Goal: Task Accomplishment & Management: Complete application form

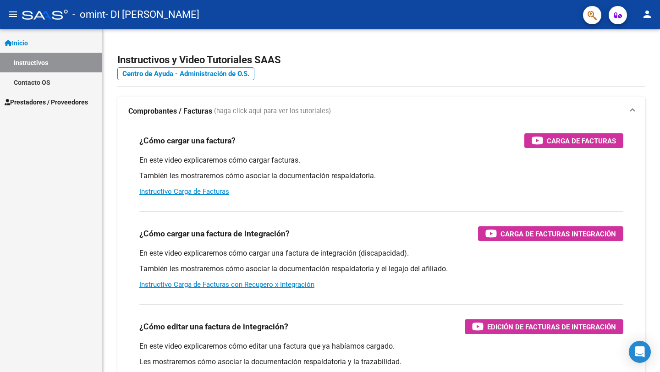
click at [45, 98] on span "Prestadores / Proveedores" at bounding box center [46, 102] width 83 height 10
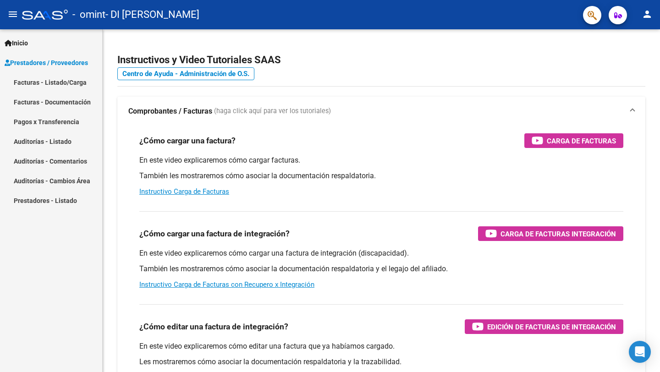
click at [50, 87] on link "Facturas - Listado/Carga" at bounding box center [51, 82] width 102 height 20
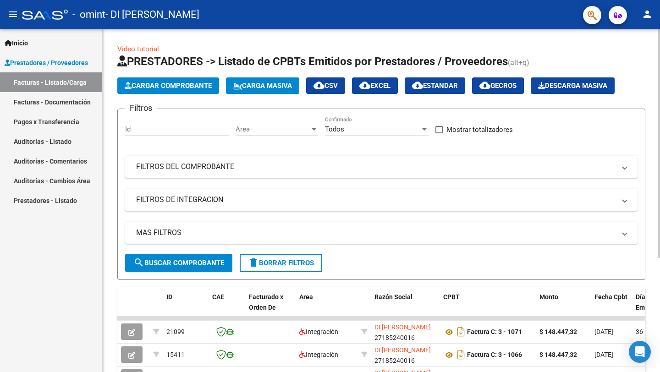
click at [158, 87] on span "Cargar Comprobante" at bounding box center [168, 86] width 87 height 8
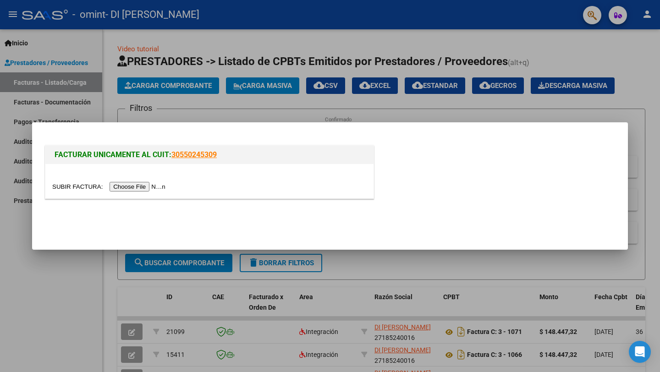
click at [150, 188] on input "file" at bounding box center [110, 187] width 116 height 10
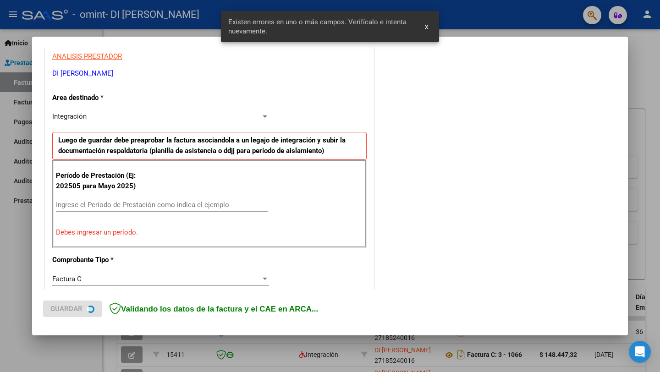
scroll to position [181, 0]
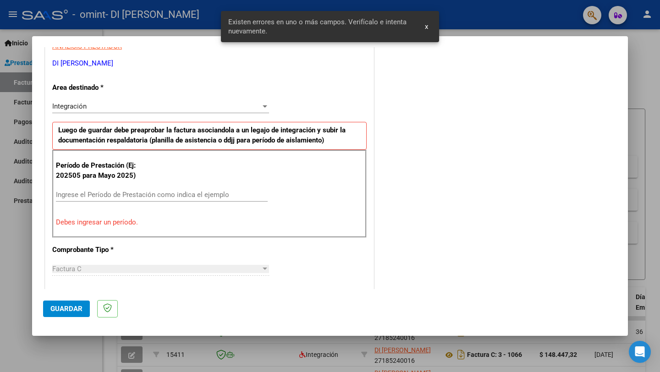
click at [145, 193] on input "Ingrese el Período de Prestación como indica el ejemplo" at bounding box center [162, 195] width 212 height 8
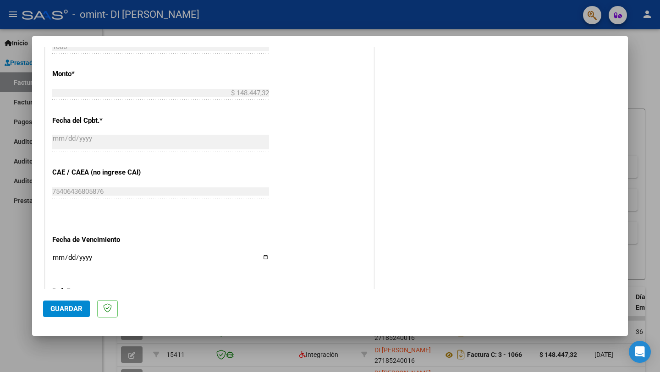
scroll to position [564, 0]
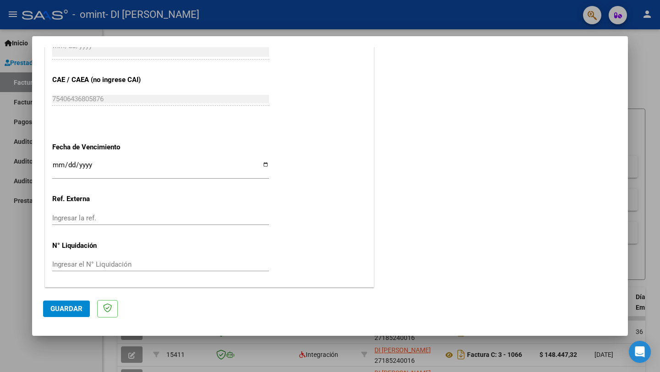
type input "202509"
click at [60, 302] on button "Guardar" at bounding box center [66, 309] width 47 height 16
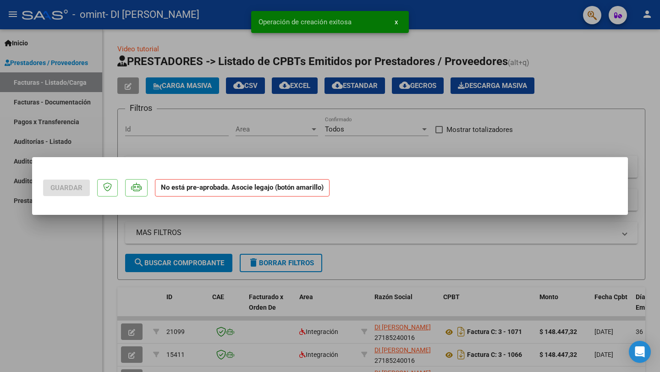
scroll to position [0, 0]
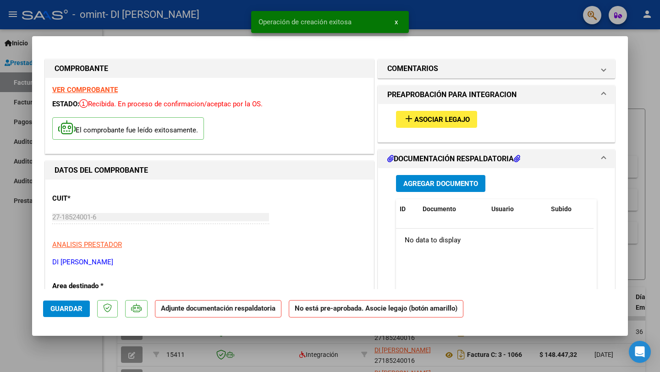
click at [420, 119] on span "Asociar Legajo" at bounding box center [441, 119] width 55 height 8
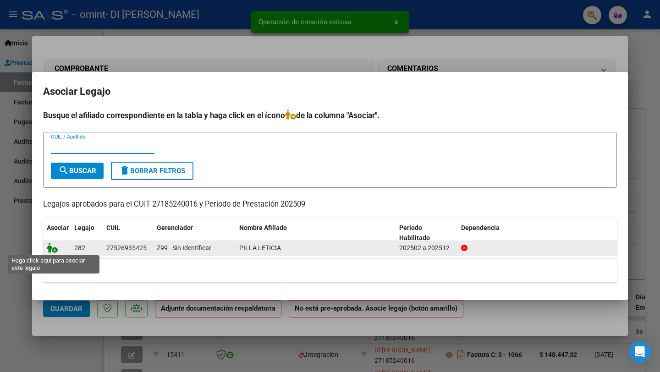
click at [54, 247] on icon at bounding box center [52, 248] width 11 height 10
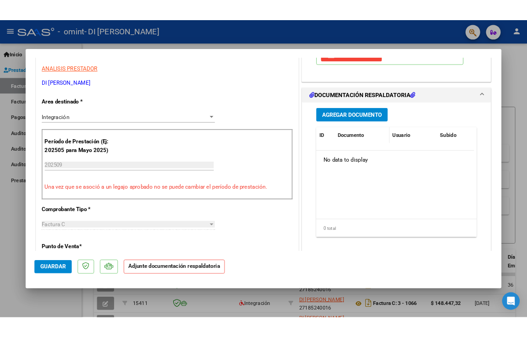
scroll to position [193, 0]
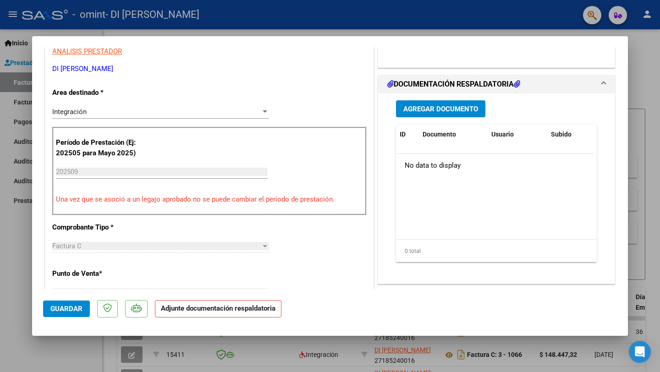
click at [452, 112] on span "Agregar Documento" at bounding box center [440, 109] width 75 height 8
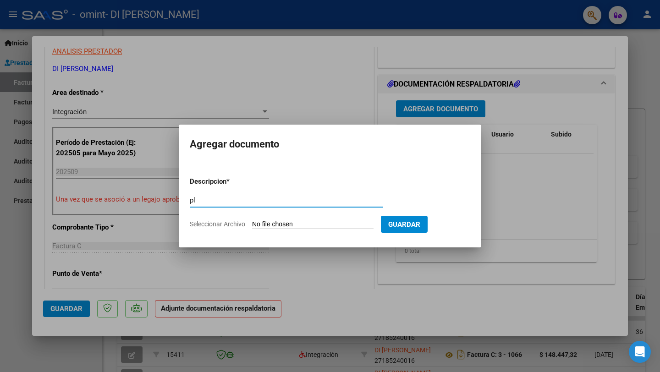
type input "p"
type input "autorizacion"
click at [285, 224] on input "Seleccionar Archivo" at bounding box center [312, 224] width 121 height 9
type input "C:\fakepath\Autorizacion Pilla septiembre.pdf"
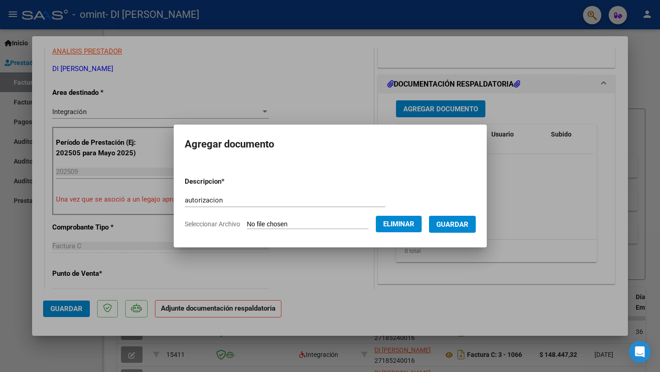
click at [468, 227] on span "Guardar" at bounding box center [452, 224] width 32 height 8
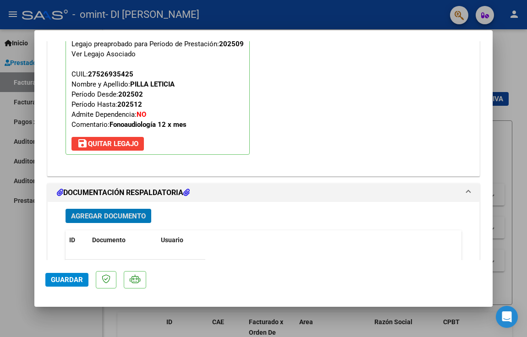
scroll to position [885, 0]
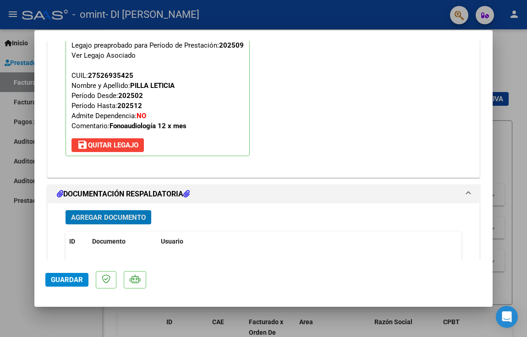
click at [79, 219] on span "Agregar Documento" at bounding box center [108, 217] width 75 height 8
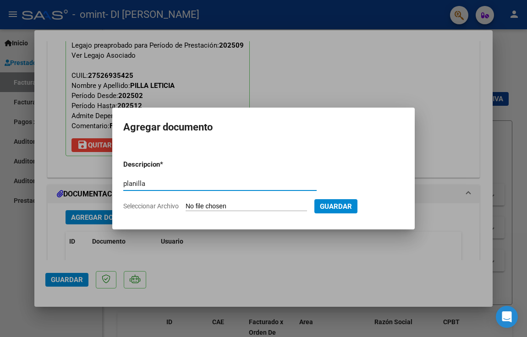
type input "planilla"
click at [269, 206] on input "Seleccionar Archivo" at bounding box center [246, 206] width 121 height 9
type input "C:\fakepath\Planilla.JPG"
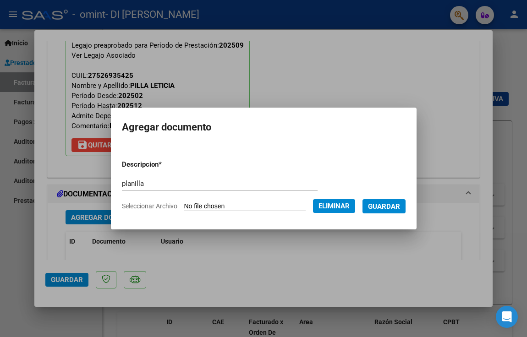
click at [398, 208] on span "Guardar" at bounding box center [384, 206] width 32 height 8
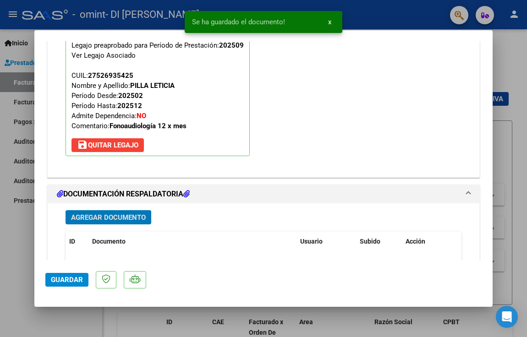
click at [58, 276] on span "Guardar" at bounding box center [67, 280] width 32 height 8
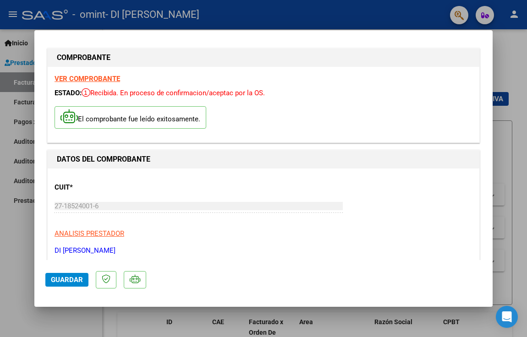
scroll to position [0, 0]
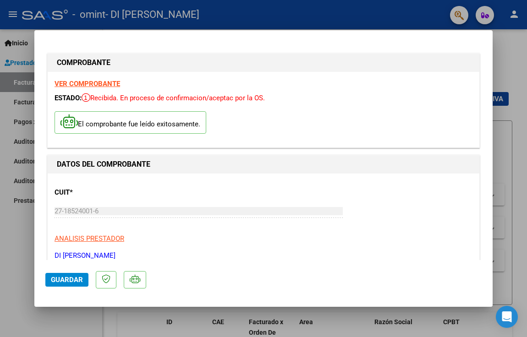
click at [69, 276] on span "Guardar" at bounding box center [67, 280] width 32 height 8
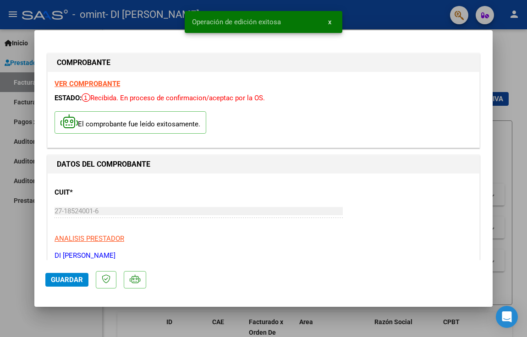
click at [504, 146] on div at bounding box center [263, 168] width 527 height 337
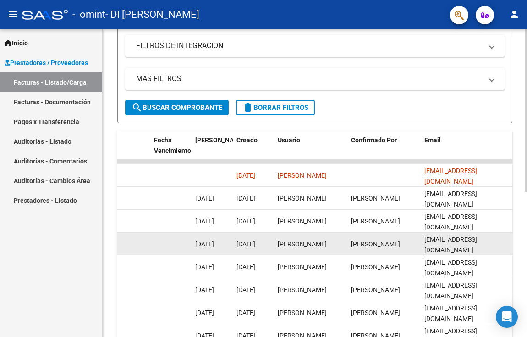
scroll to position [1, 0]
